Goal: Task Accomplishment & Management: Complete application form

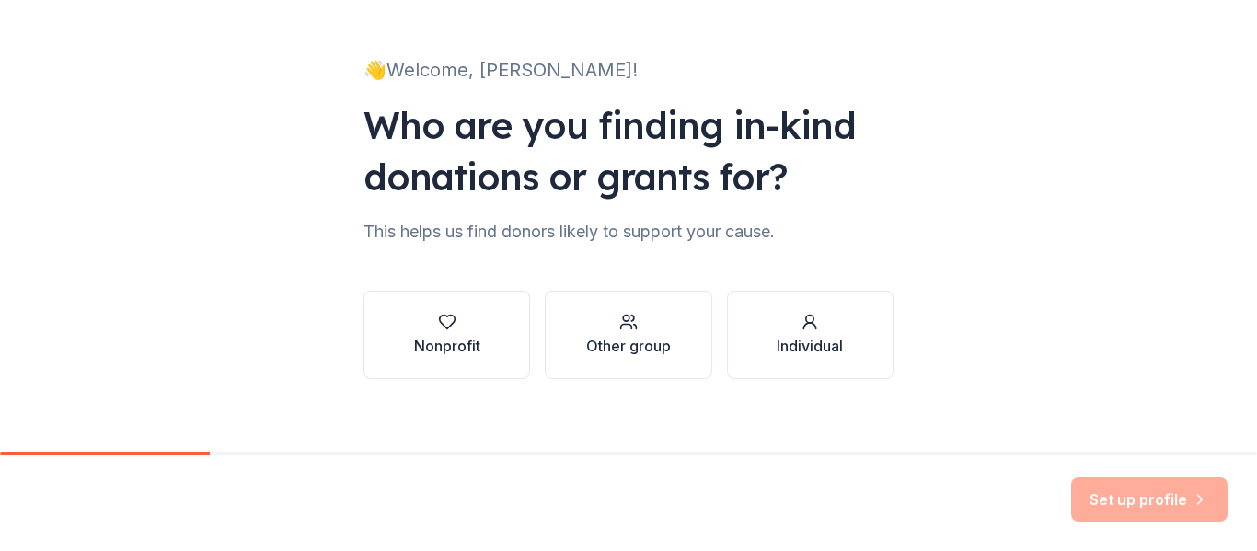
scroll to position [98, 0]
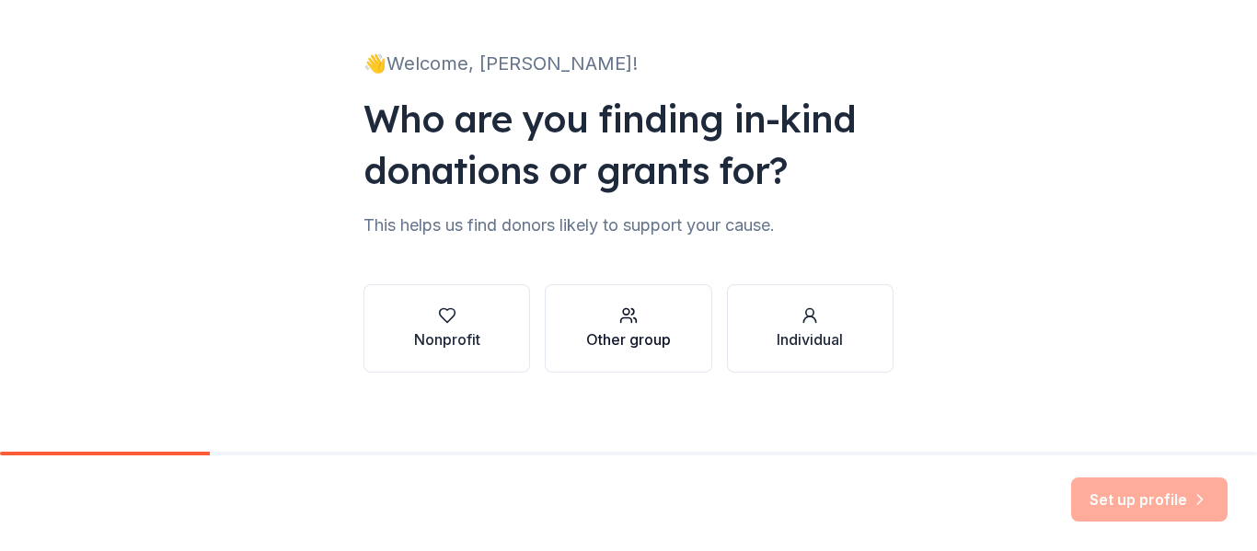
click at [643, 319] on div "button" at bounding box center [628, 316] width 85 height 18
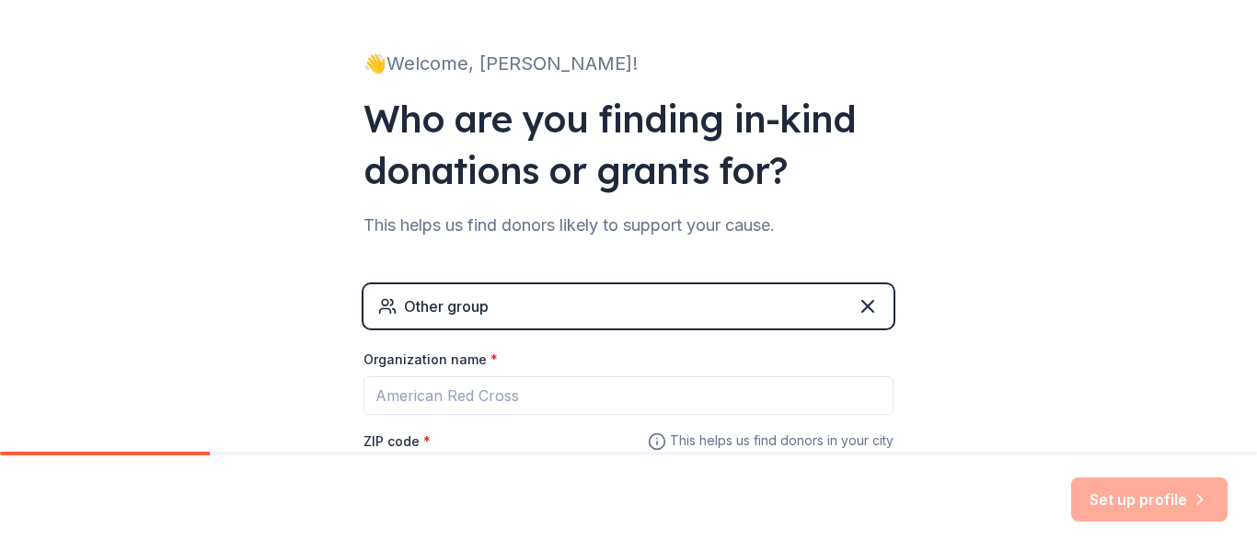
scroll to position [265, 0]
